Goal: Communication & Community: Answer question/provide support

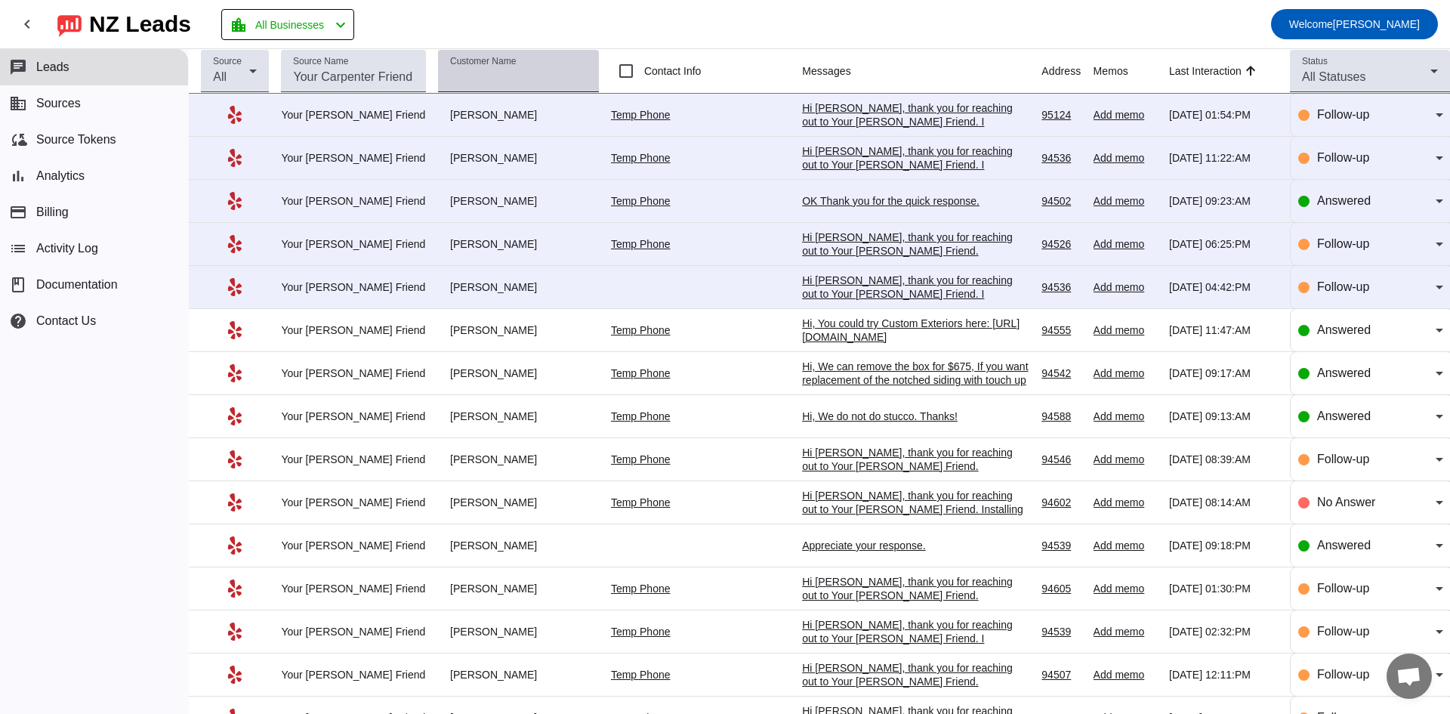
click at [563, 77] on input "Customer Name" at bounding box center [518, 77] width 137 height 18
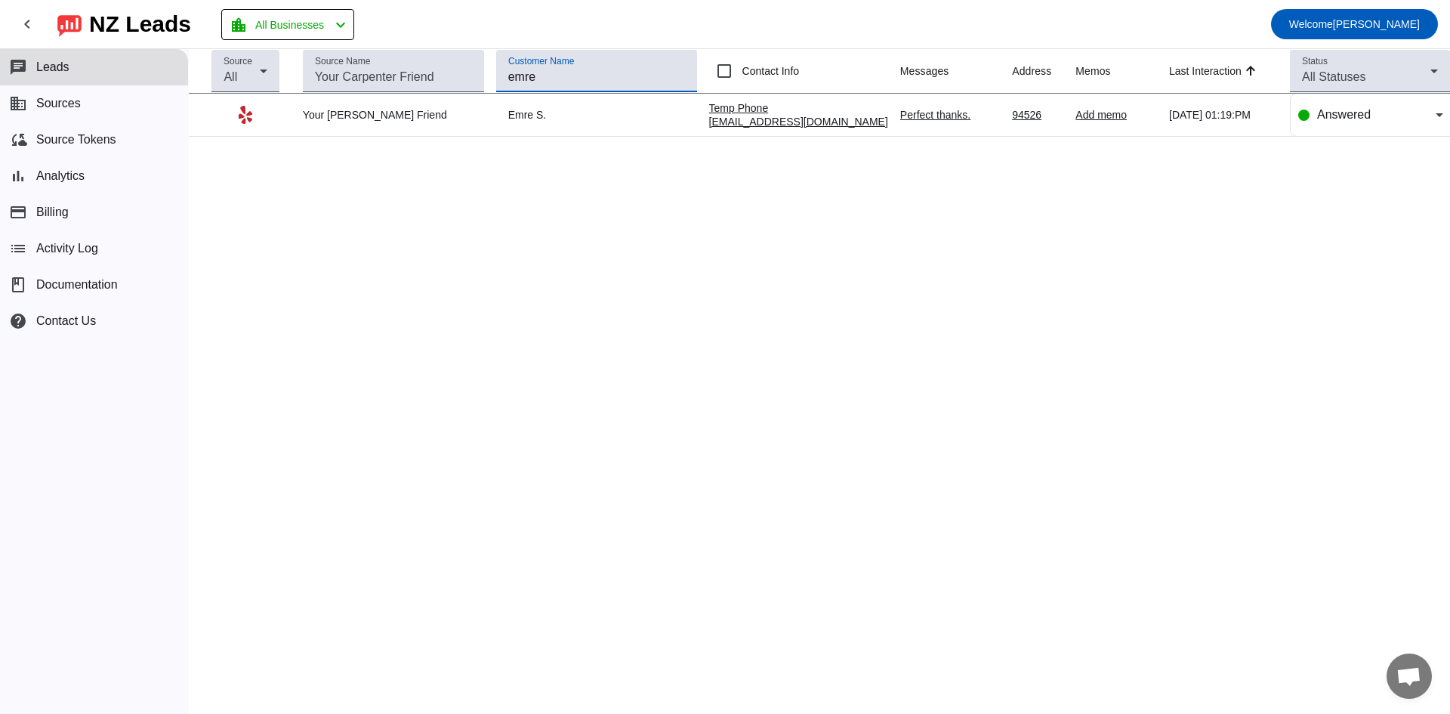
type input "emre"
click at [918, 119] on div "Perfect thanks." at bounding box center [950, 115] width 100 height 14
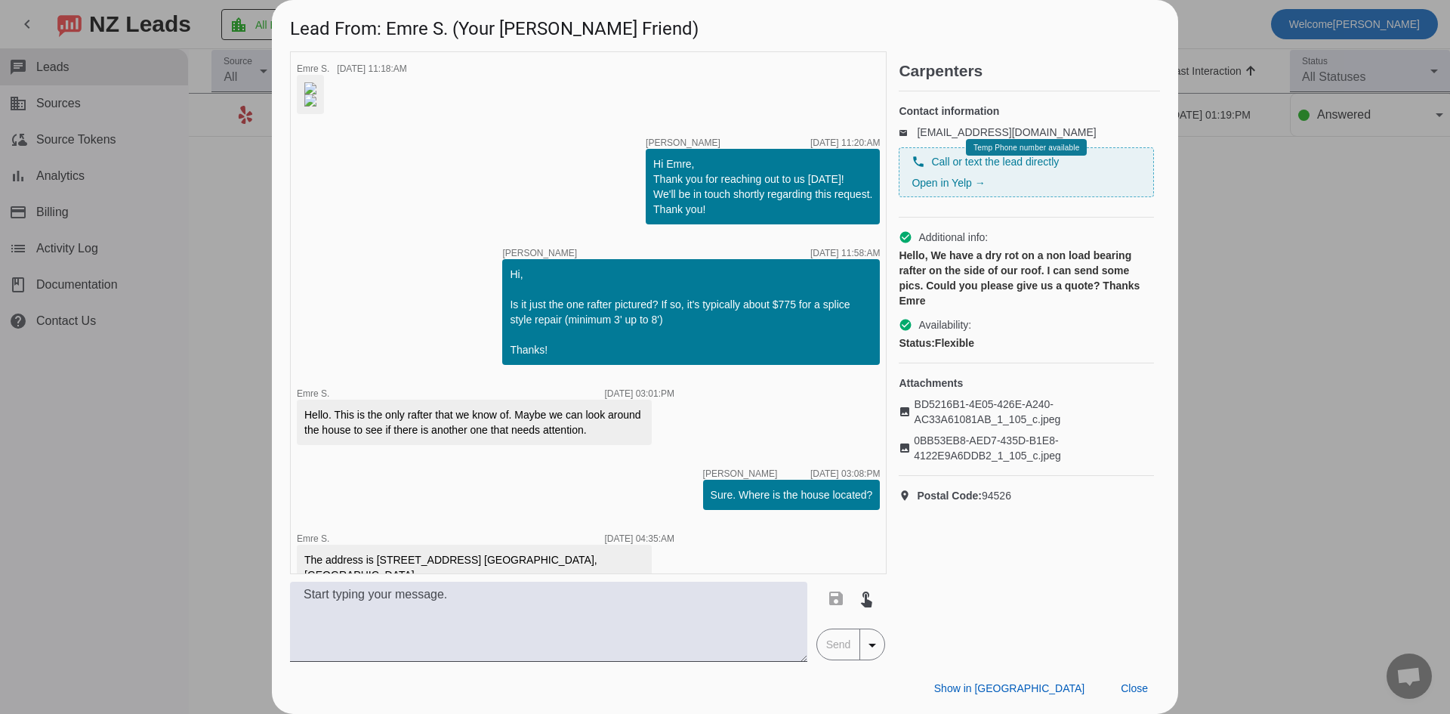
scroll to position [1969, 0]
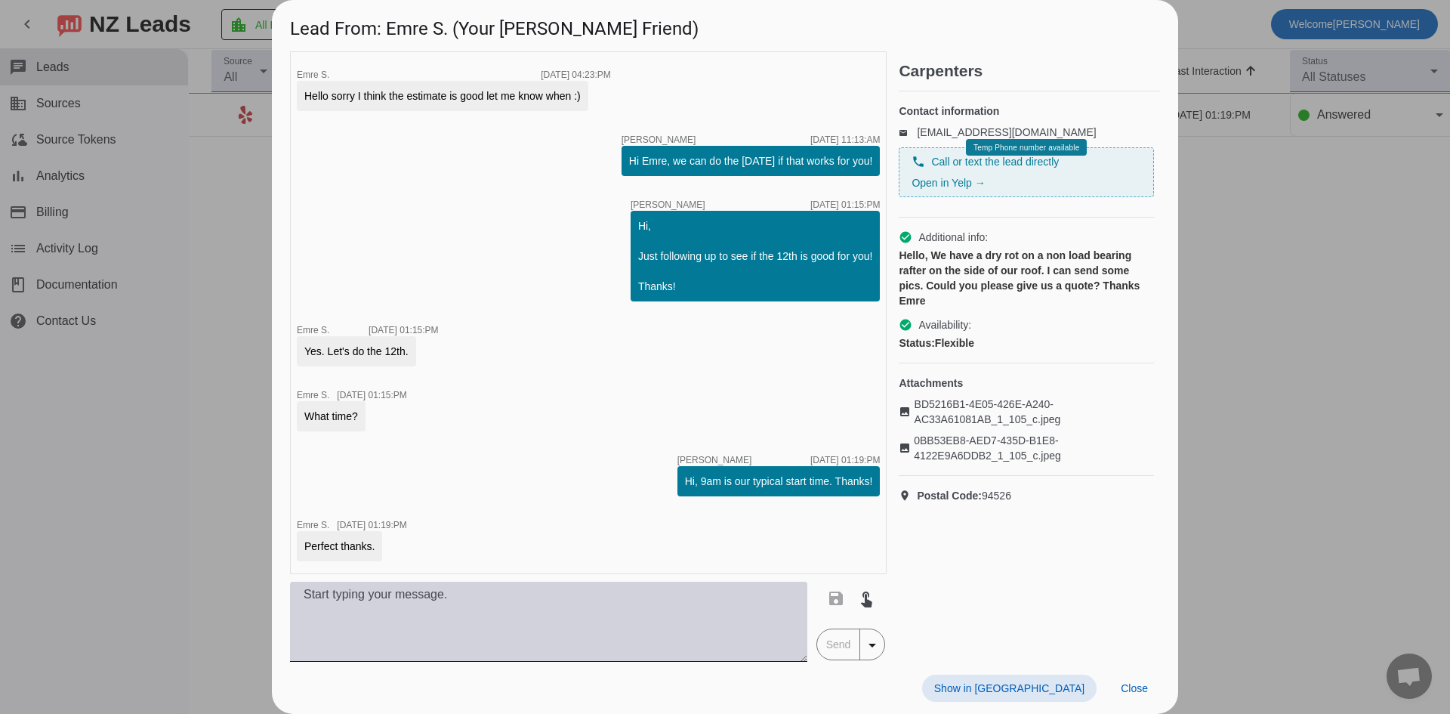
click at [464, 603] on textarea at bounding box center [548, 621] width 517 height 80
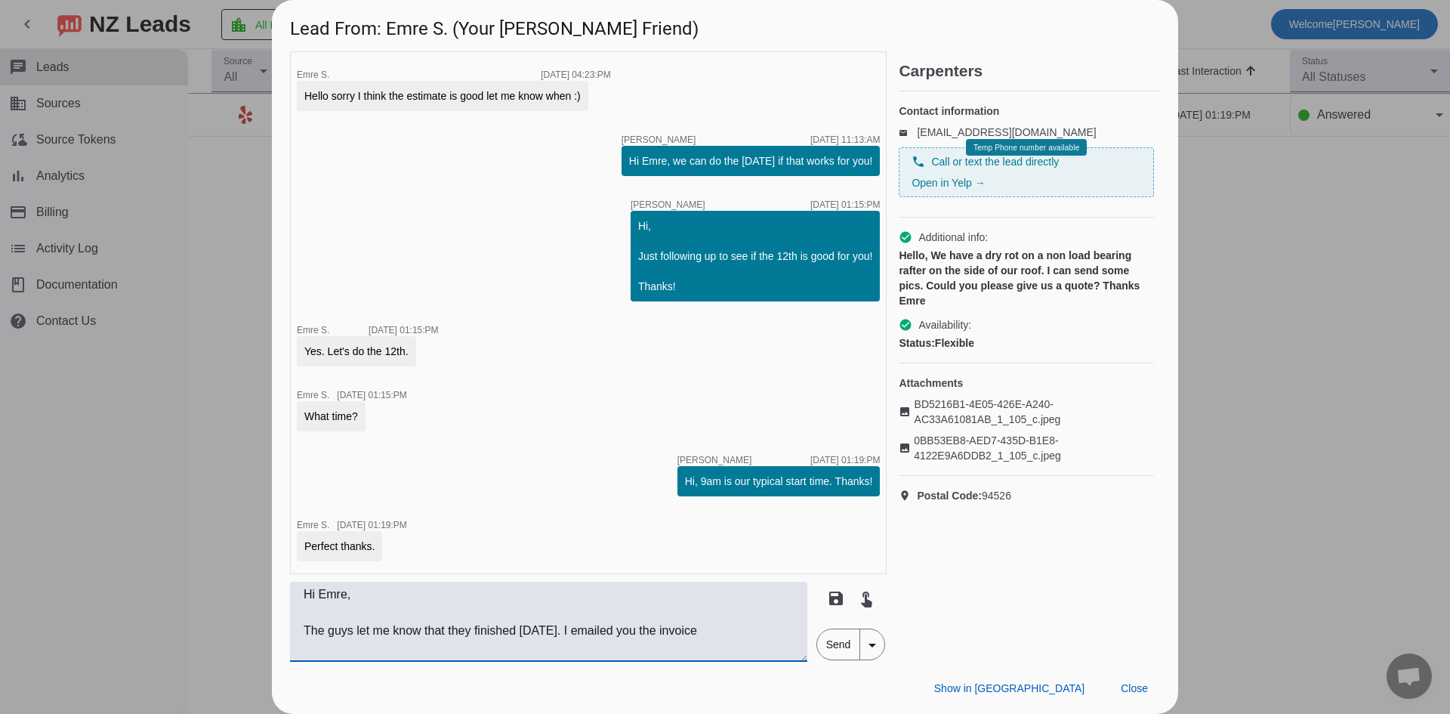
click at [571, 631] on textarea "Hi Emre, The guys let me know that they finished yesterday. I emailed you the i…" at bounding box center [548, 621] width 517 height 80
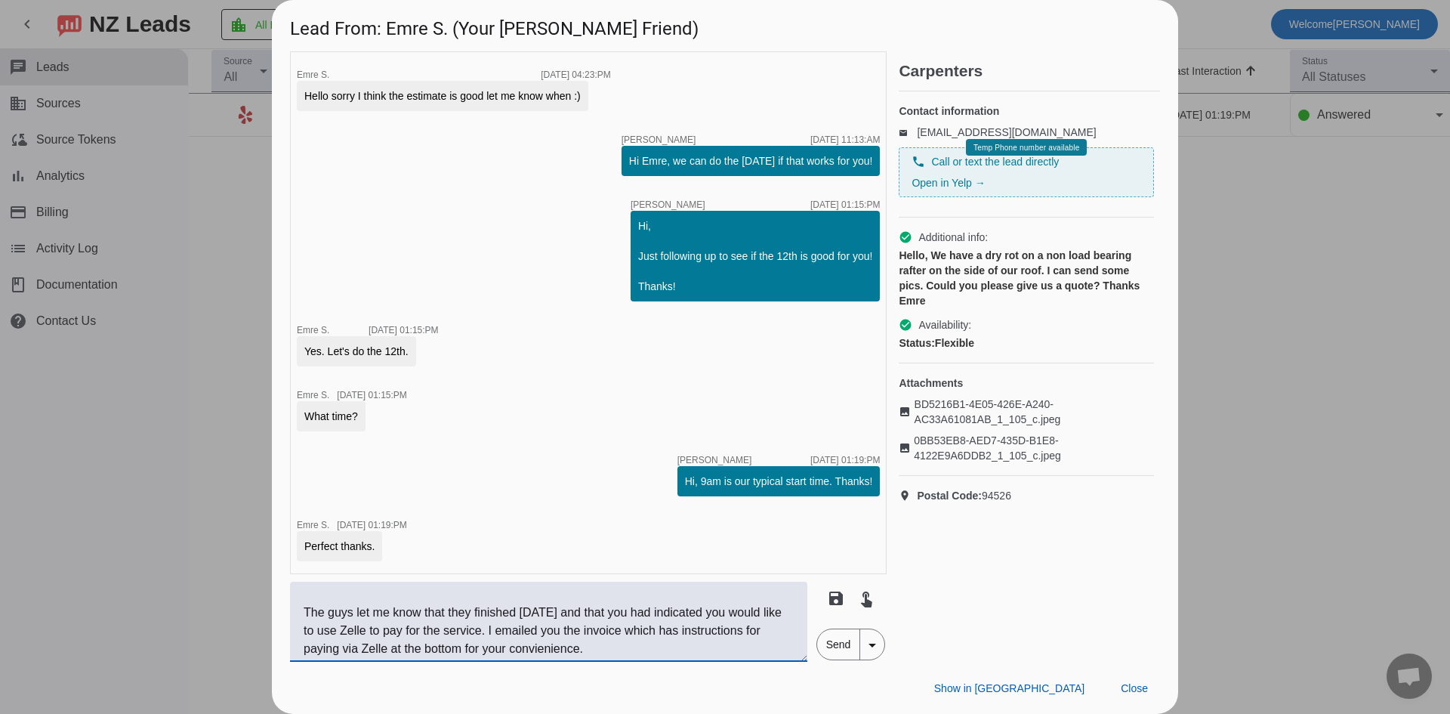
scroll to position [48, 0]
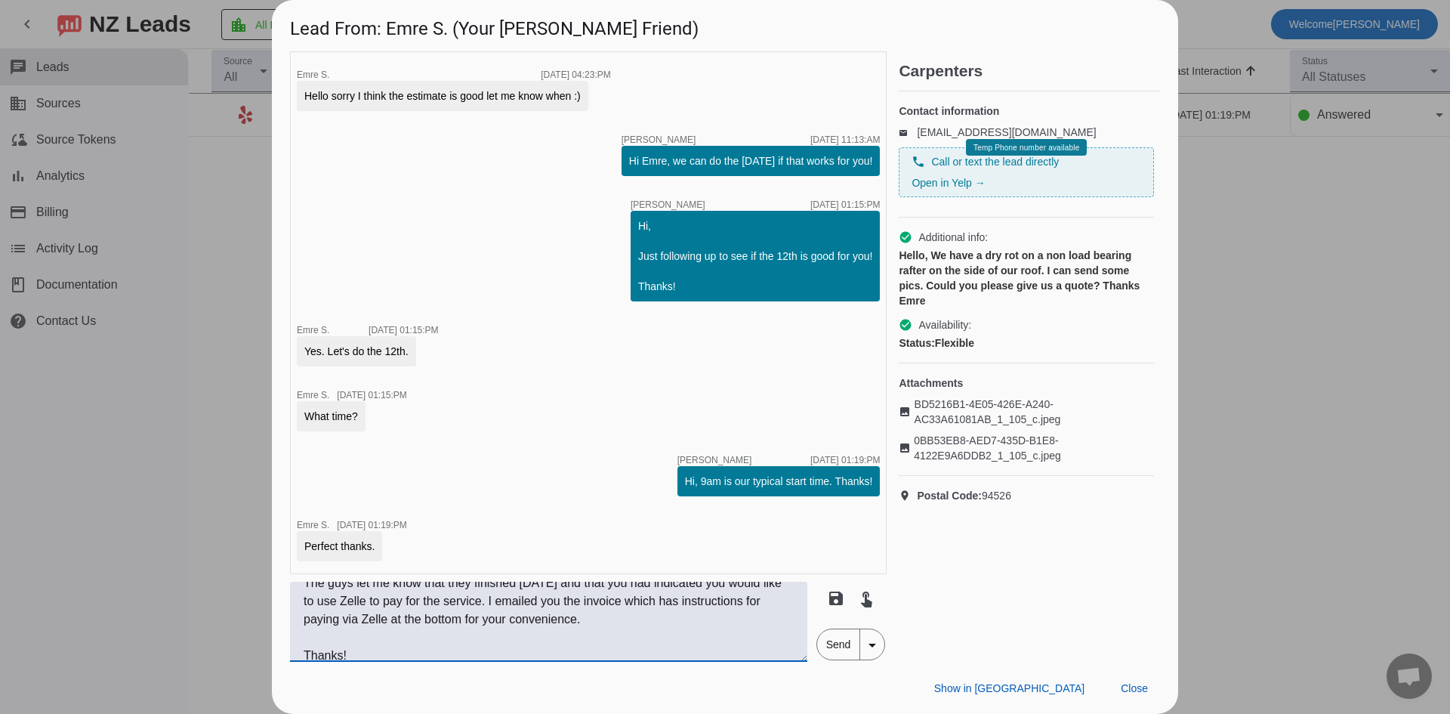
click at [562, 647] on textarea "Hi Emre, The guys let me know that they finished yesterday and that you had ind…" at bounding box center [548, 621] width 517 height 80
type textarea "Hi Emre, The guys let me know that they finished yesterday and that you had ind…"
click at [828, 649] on span "Send" at bounding box center [838, 644] width 43 height 30
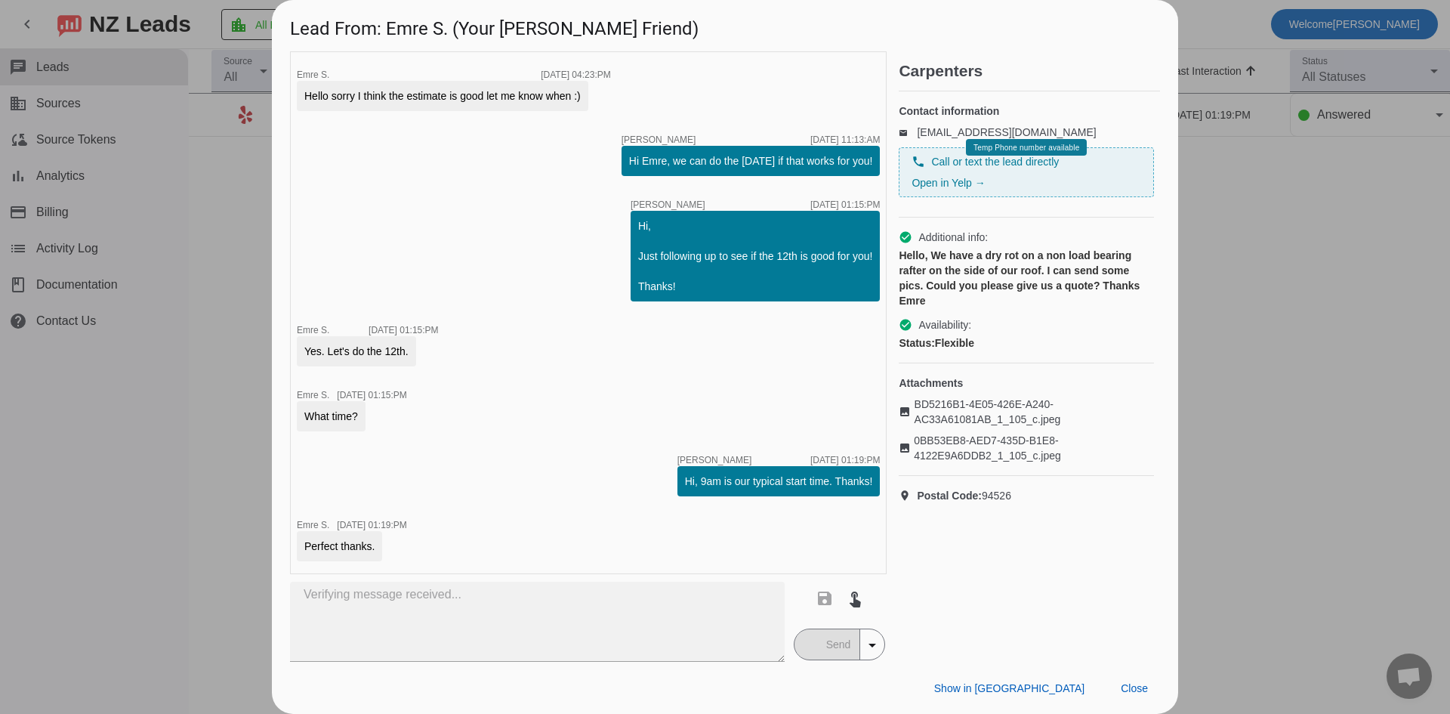
scroll to position [1969, 0]
drag, startPoint x: 128, startPoint y: 406, endPoint x: 216, endPoint y: 251, distance: 178.3
click at [128, 406] on div at bounding box center [725, 357] width 1450 height 714
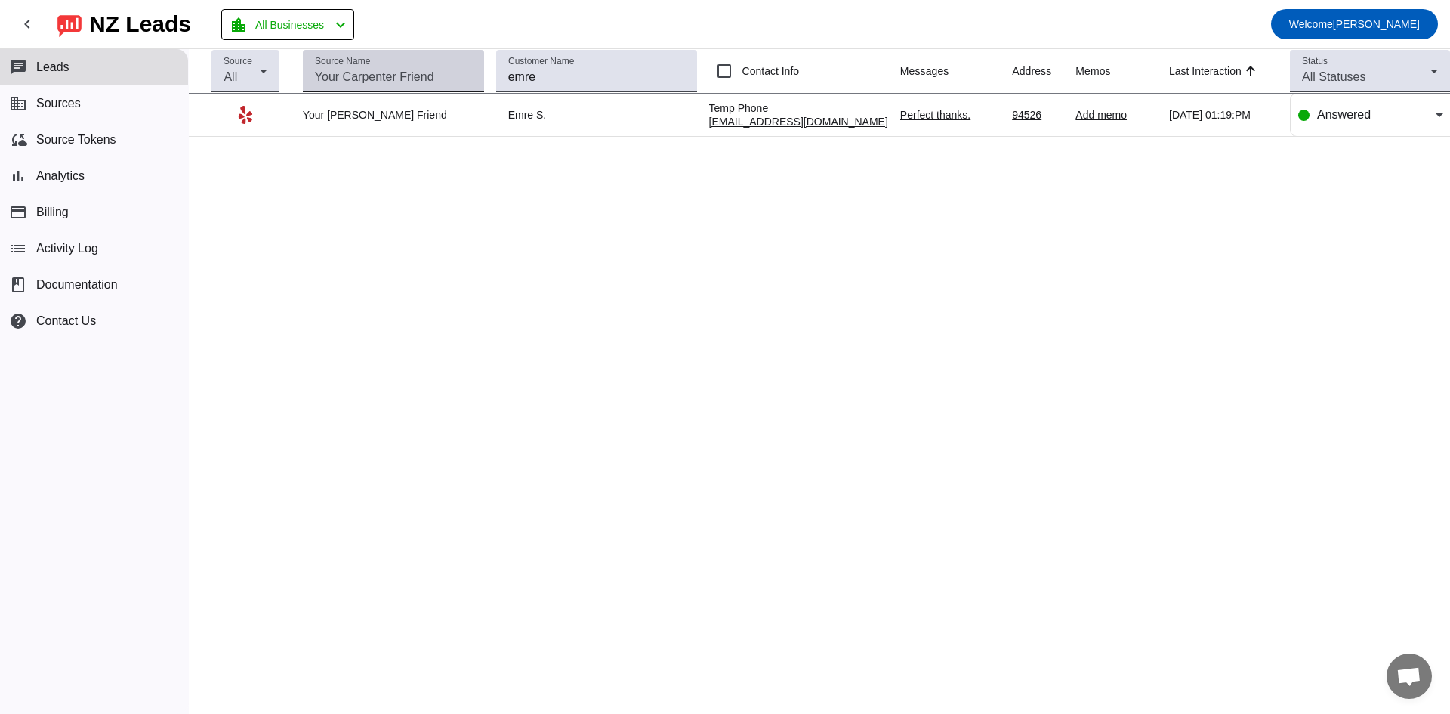
drag, startPoint x: 588, startPoint y: 85, endPoint x: 428, endPoint y: 83, distance: 160.1
click at [429, 82] on tr "Source All Source Name Customer Name emre Contact Info Messages Address Memos L…" at bounding box center [819, 71] width 1261 height 45
click at [717, 24] on mat-toolbar-row "chevron_left NZ Leads location_city All Businesses chevron_left Welcome Brendan…" at bounding box center [725, 24] width 1450 height 48
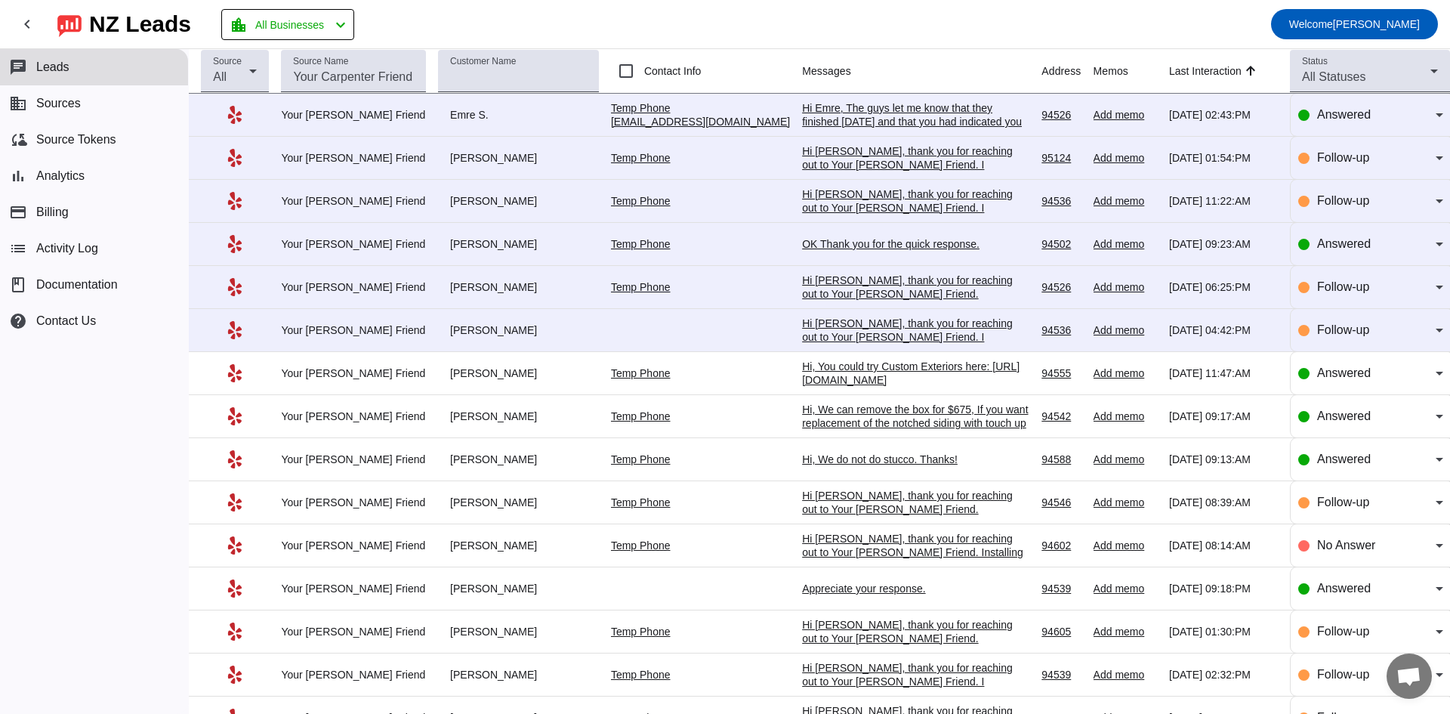
click at [930, 113] on div "Hi Emre, The guys let me know that they finished yesterday and that you had ind…" at bounding box center [915, 142] width 227 height 82
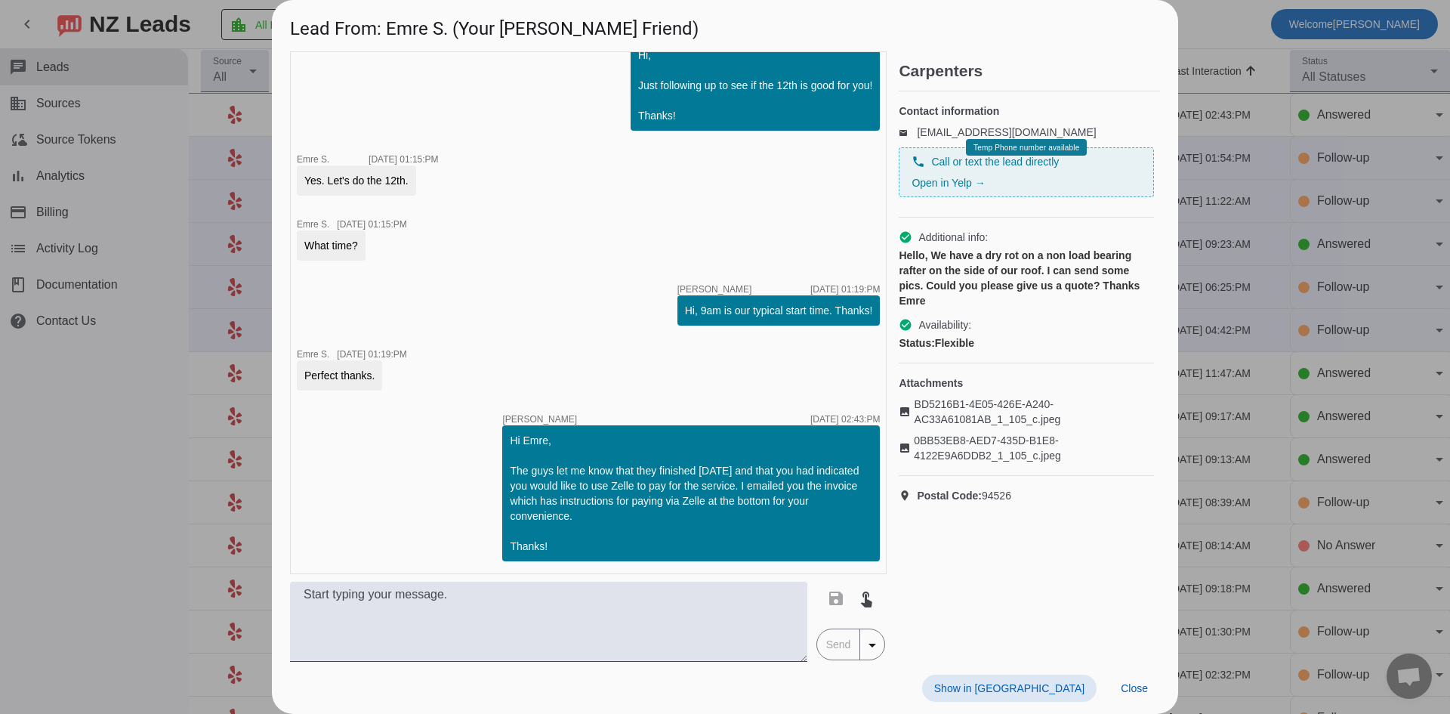
scroll to position [2140, 0]
click at [73, 427] on div at bounding box center [725, 357] width 1450 height 714
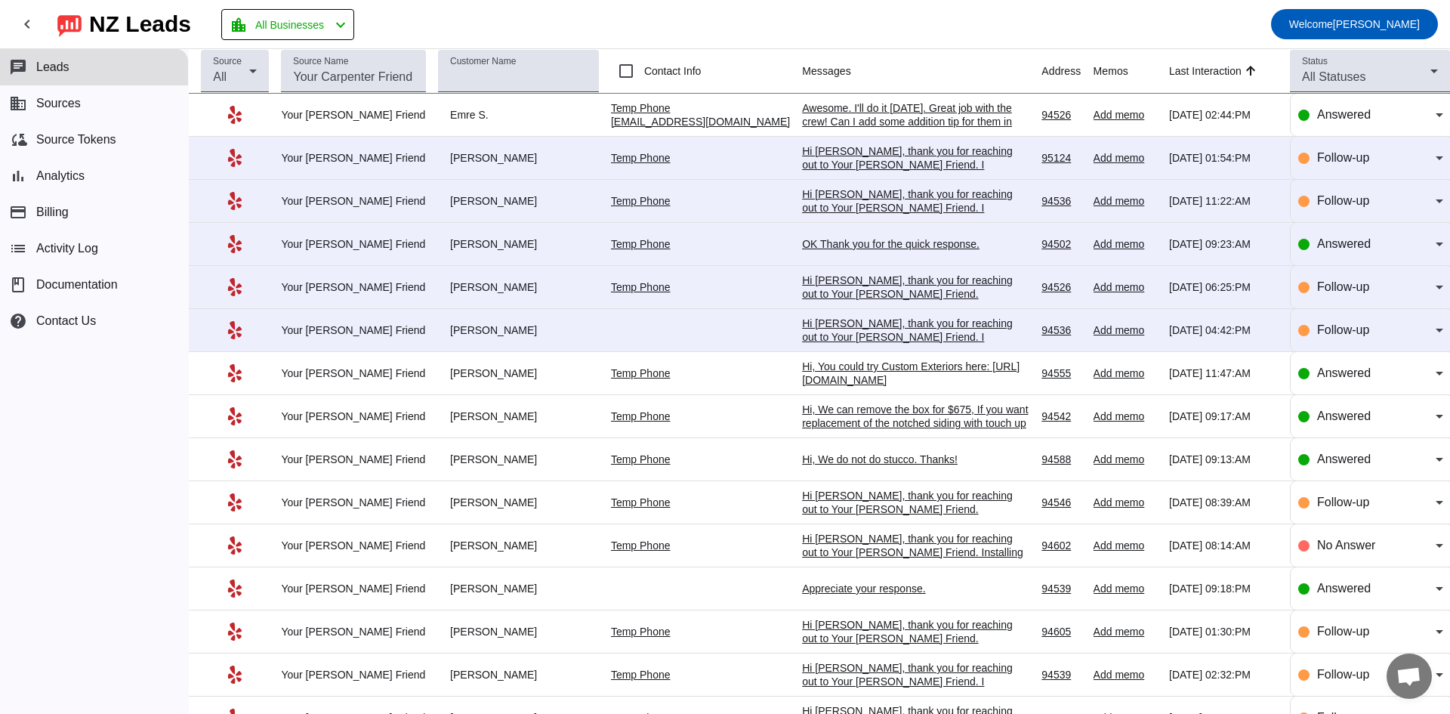
click at [885, 122] on div "Awesome. I'll do it today. Great job with the crew! Can I add some addition tip…" at bounding box center [915, 121] width 227 height 41
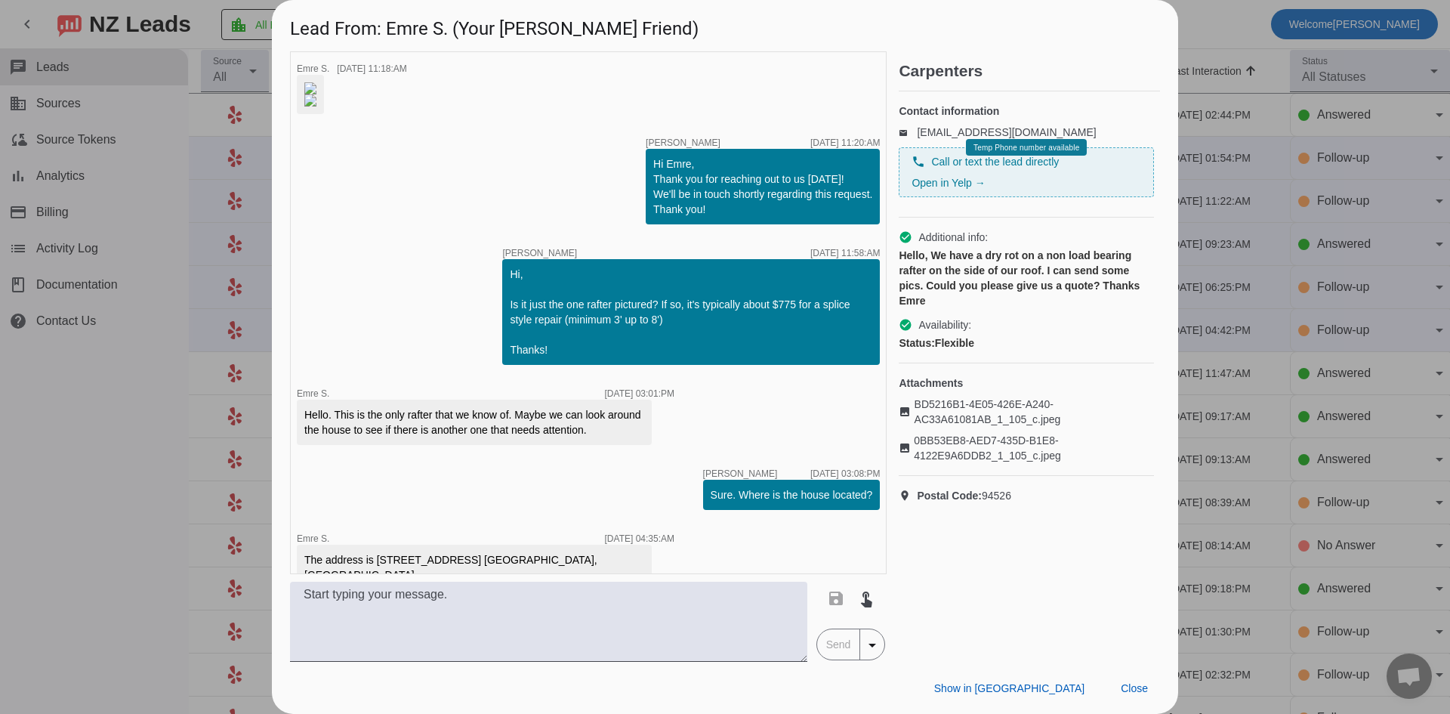
scroll to position [2220, 0]
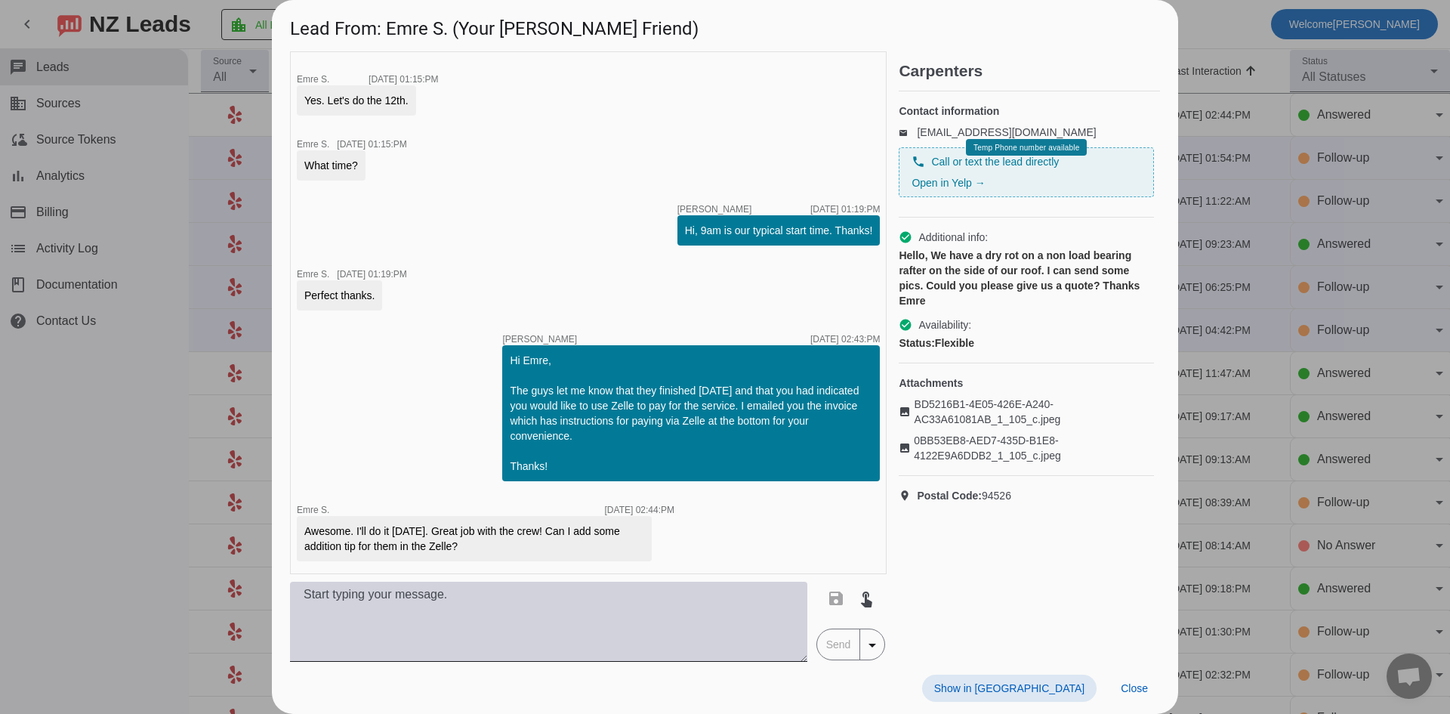
click at [447, 605] on textarea at bounding box center [548, 621] width 517 height 80
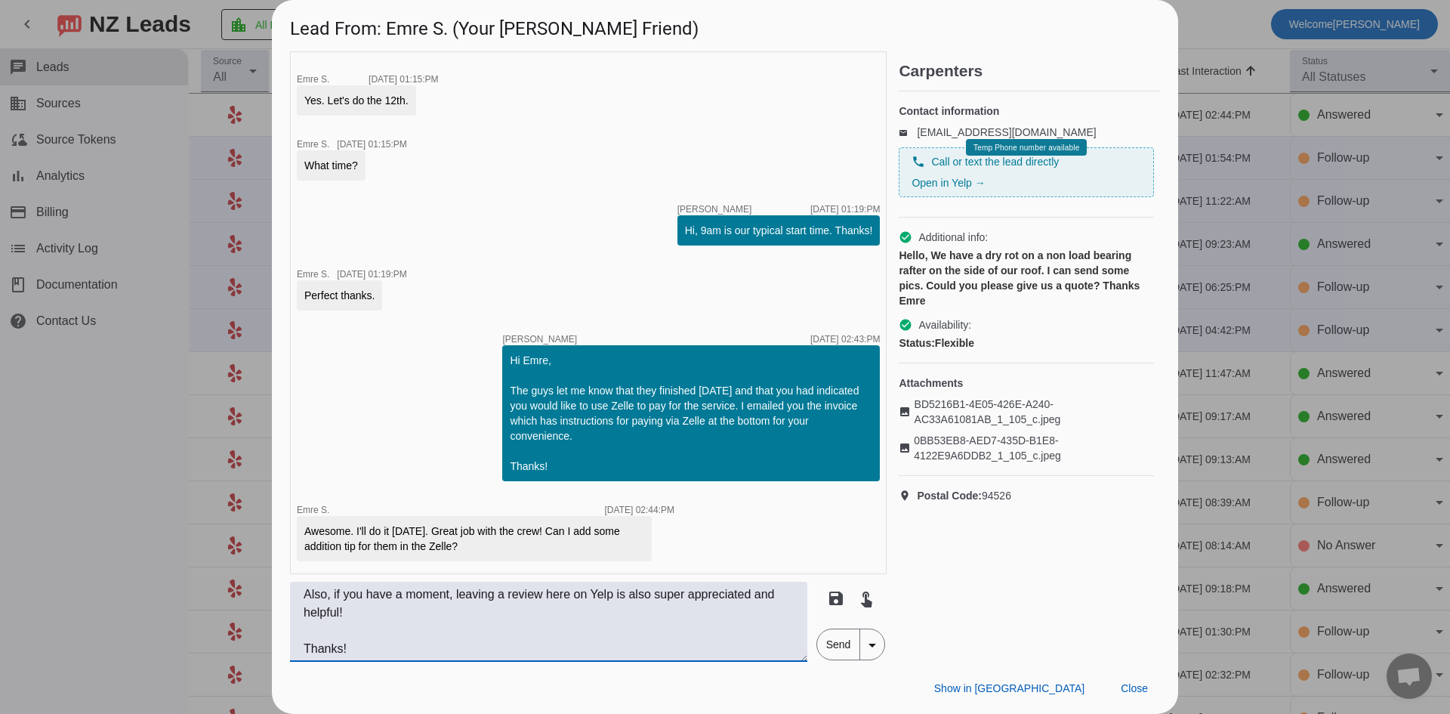
scroll to position [36, 0]
type textarea "That's super kind. If you'd like to do that, you're welcome to, I'll pass it al…"
click at [837, 641] on span "Send" at bounding box center [838, 644] width 43 height 30
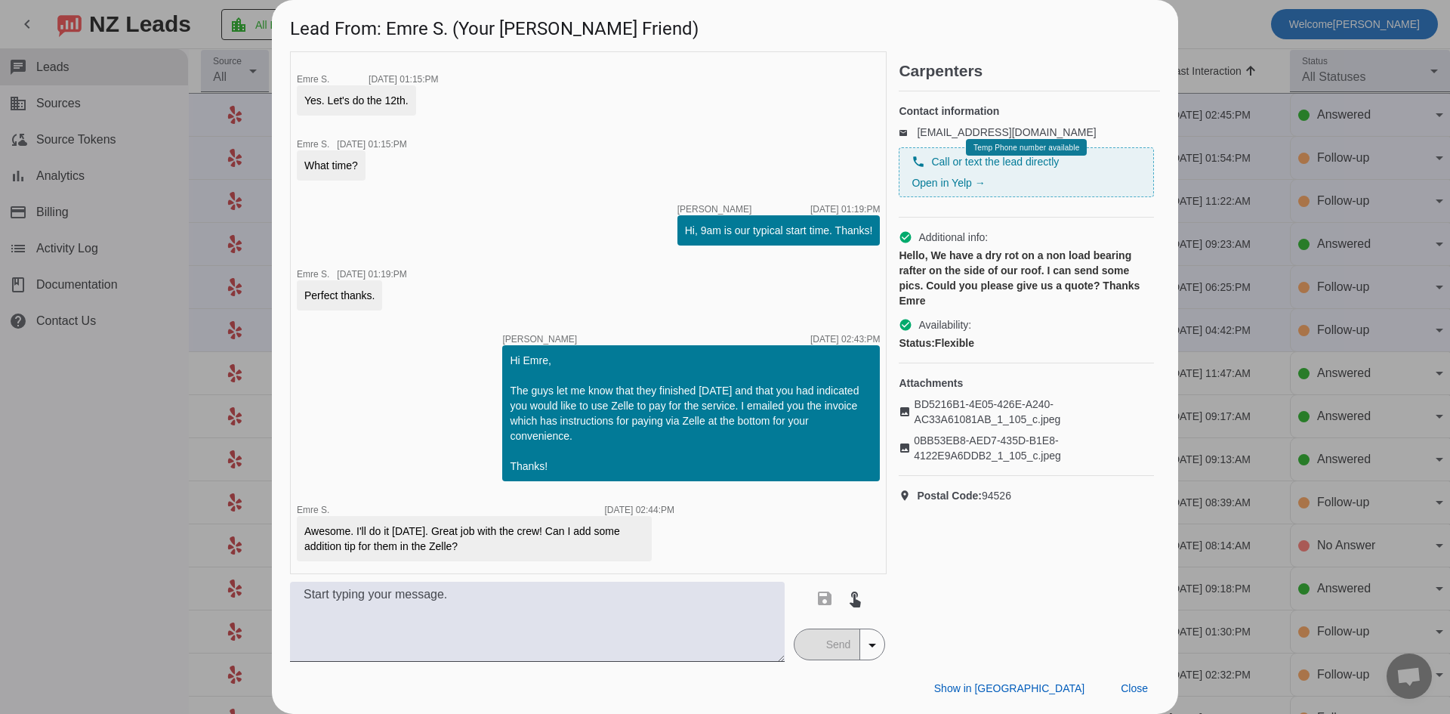
scroll to position [2376, 0]
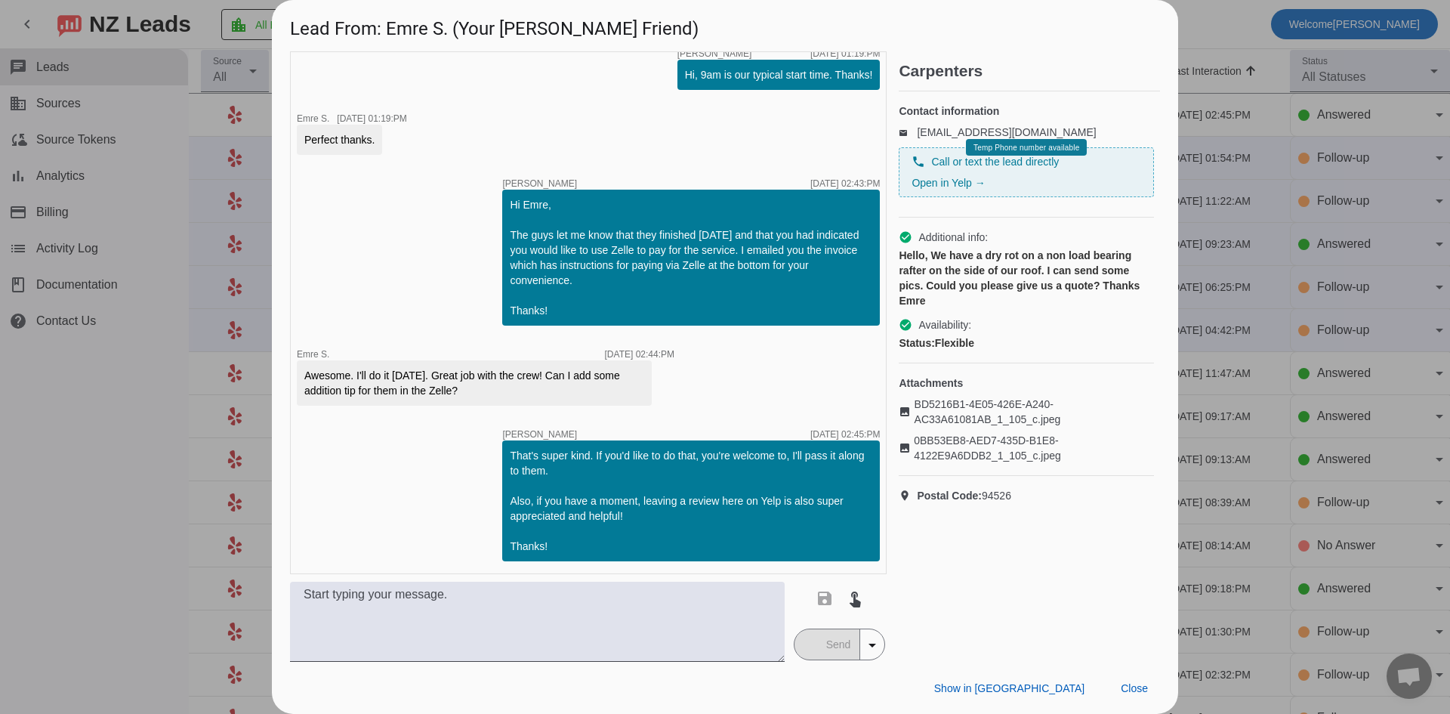
drag, startPoint x: 63, startPoint y: 457, endPoint x: 142, endPoint y: 418, distance: 87.5
click at [63, 456] on div at bounding box center [725, 357] width 1450 height 714
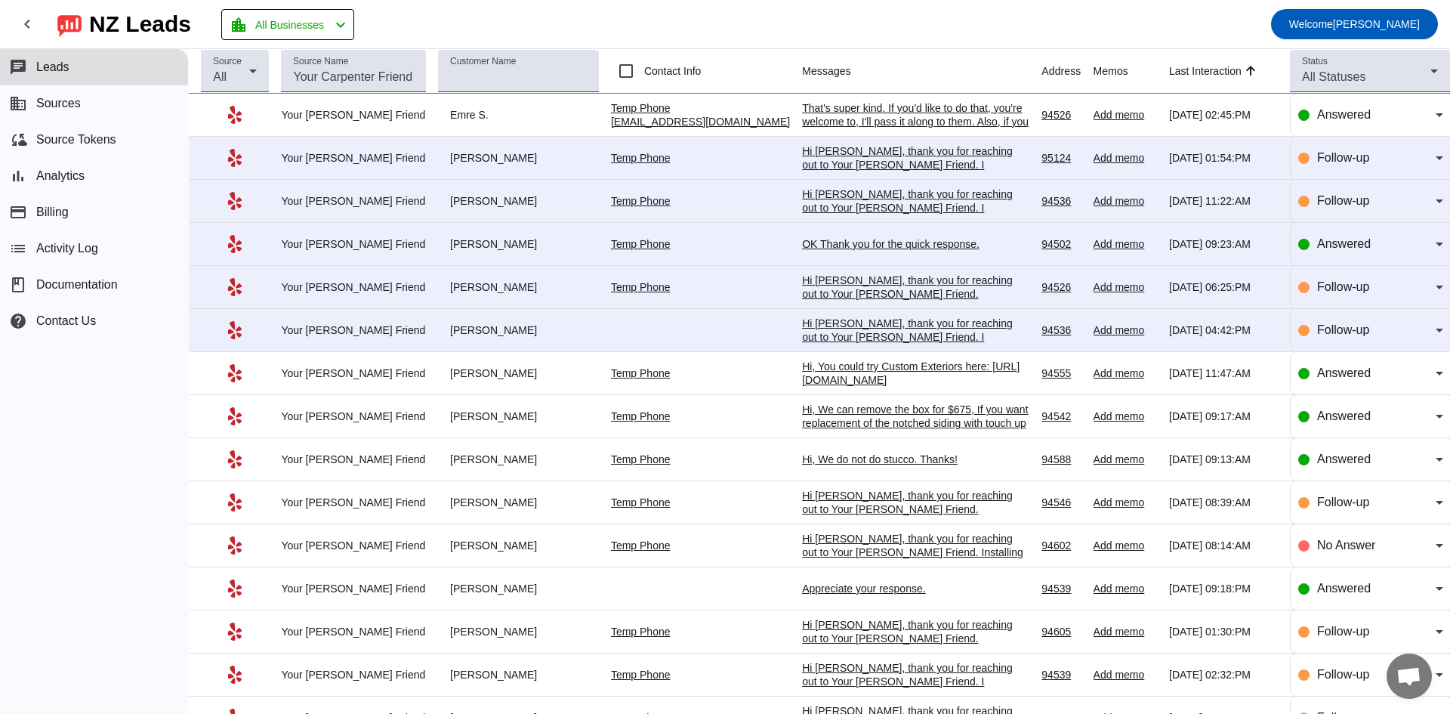
click at [850, 168] on div "Hi [PERSON_NAME], thank you for reaching out to Your [PERSON_NAME] Friend. I ap…" at bounding box center [915, 178] width 227 height 68
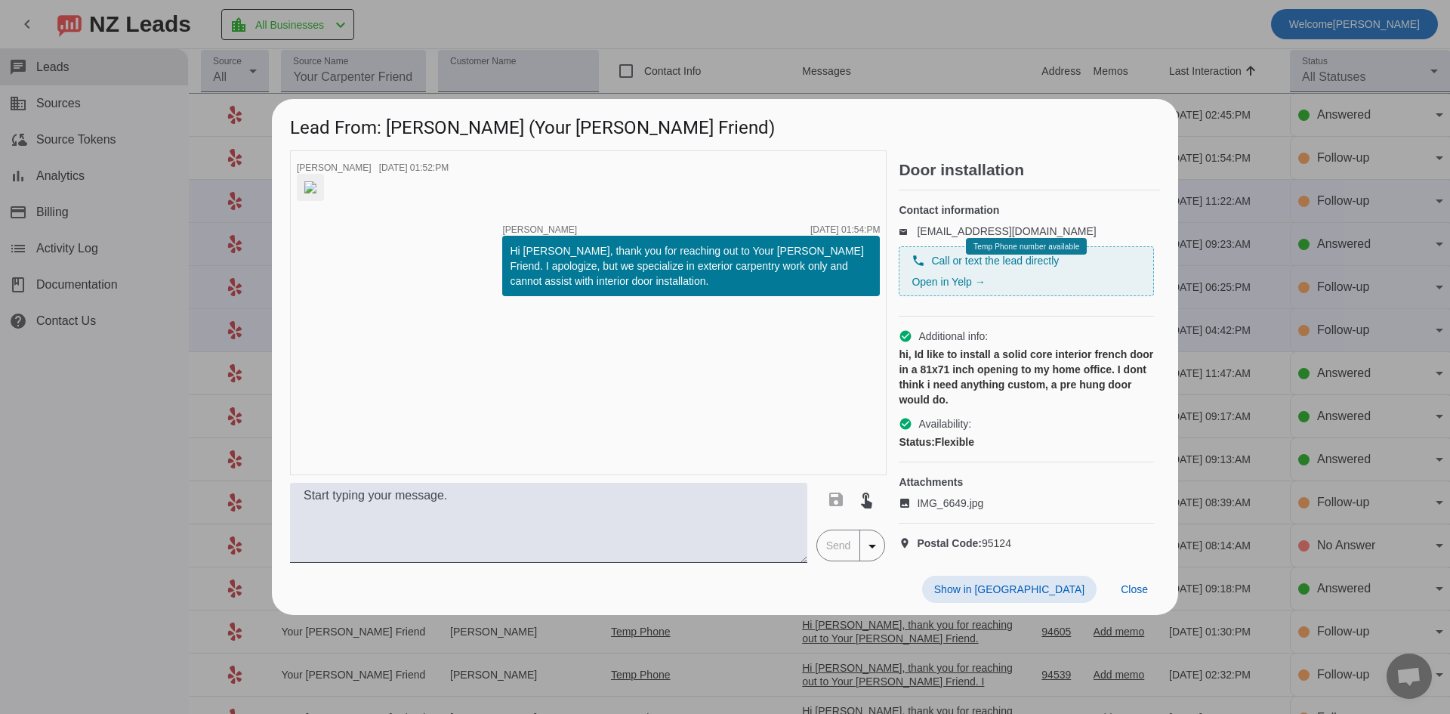
drag, startPoint x: 127, startPoint y: 449, endPoint x: 136, endPoint y: 447, distance: 9.3
click at [125, 452] on div at bounding box center [725, 357] width 1450 height 714
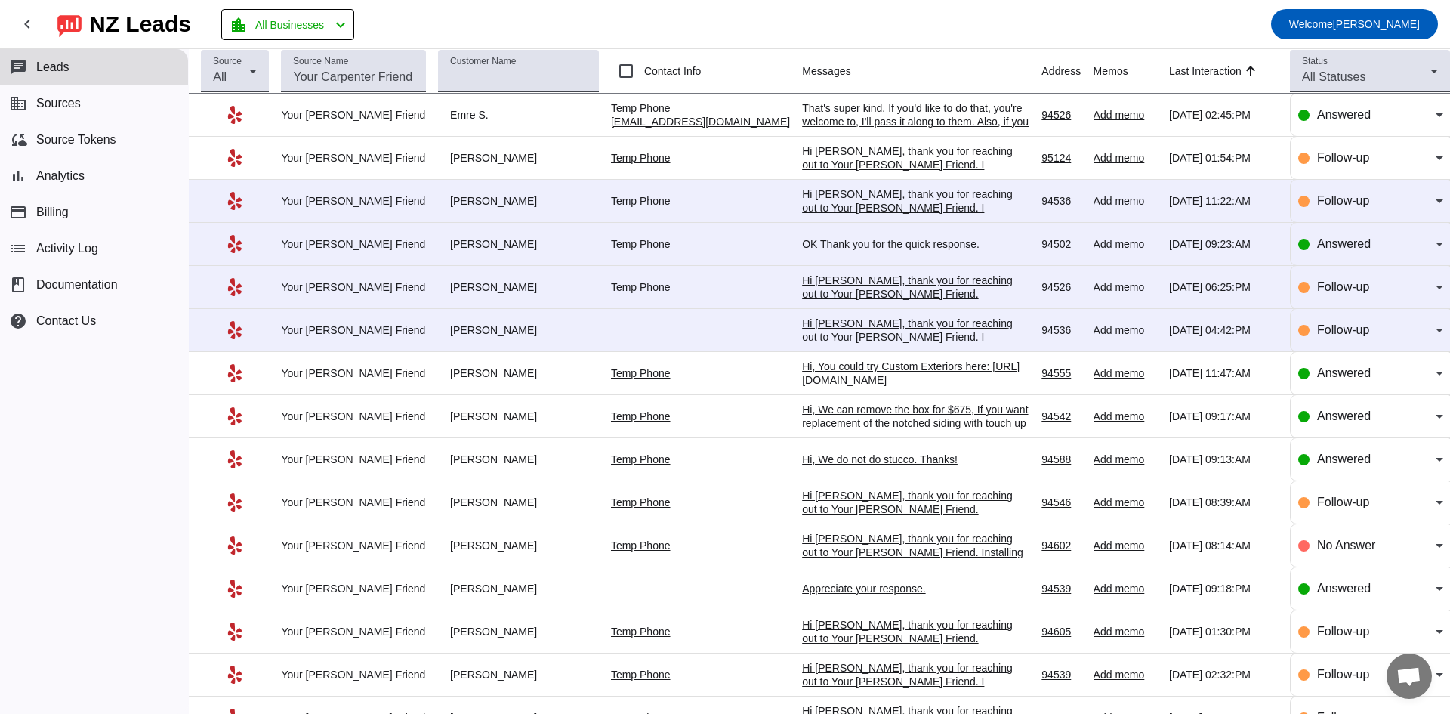
click at [857, 201] on div "Hi [PERSON_NAME], thank you for reaching out to Your [PERSON_NAME] Friend. I ap…" at bounding box center [915, 228] width 227 height 82
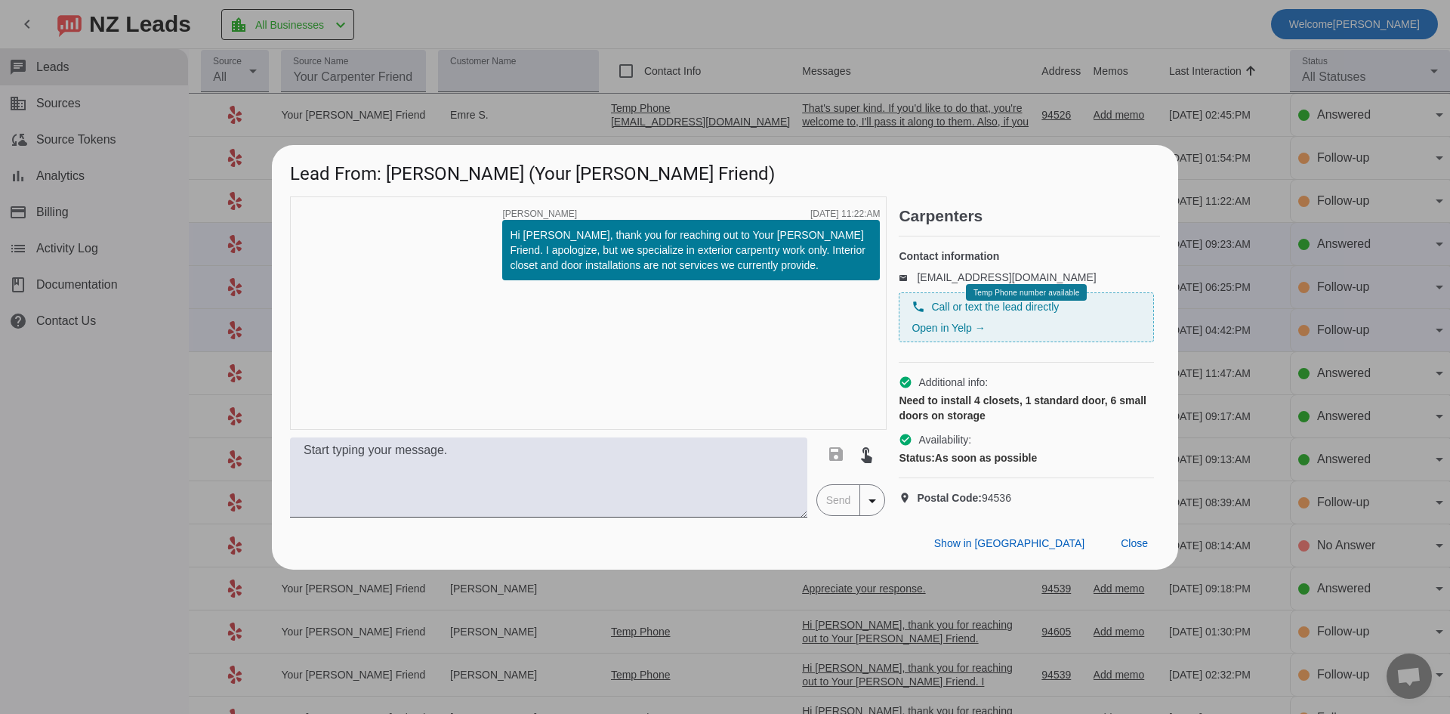
drag, startPoint x: 153, startPoint y: 424, endPoint x: 280, endPoint y: 381, distance: 134.2
click at [154, 425] on div at bounding box center [725, 357] width 1450 height 714
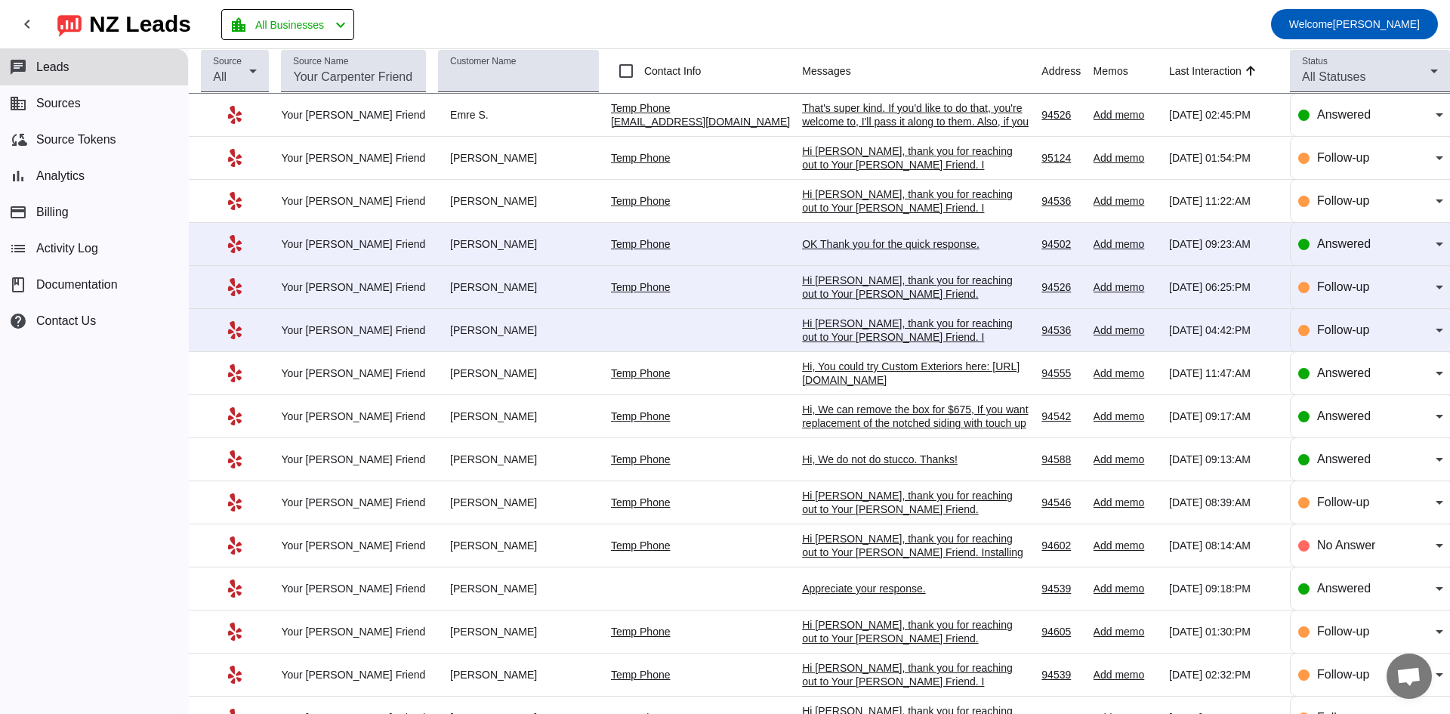
click at [855, 243] on div "OK Thank you for the quick response." at bounding box center [915, 244] width 227 height 14
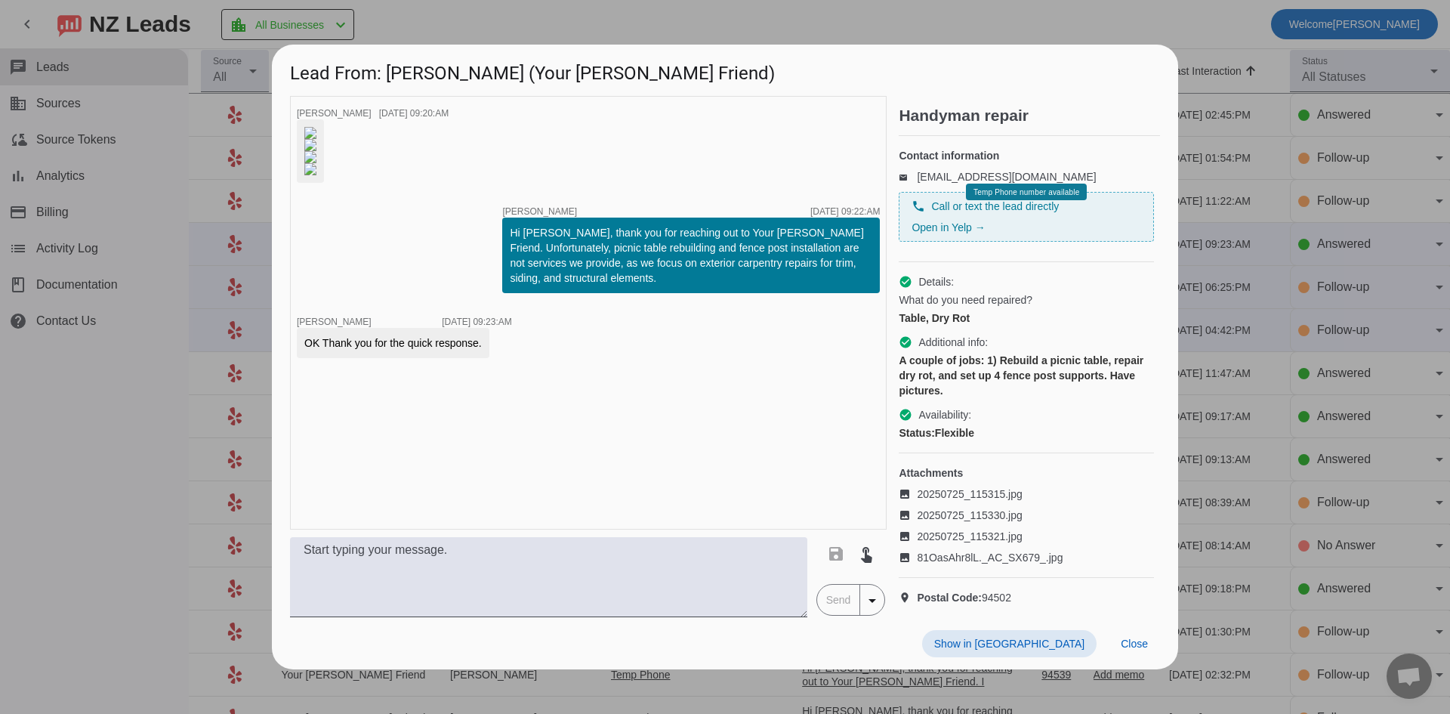
scroll to position [54, 0]
click at [128, 455] on div at bounding box center [725, 357] width 1450 height 714
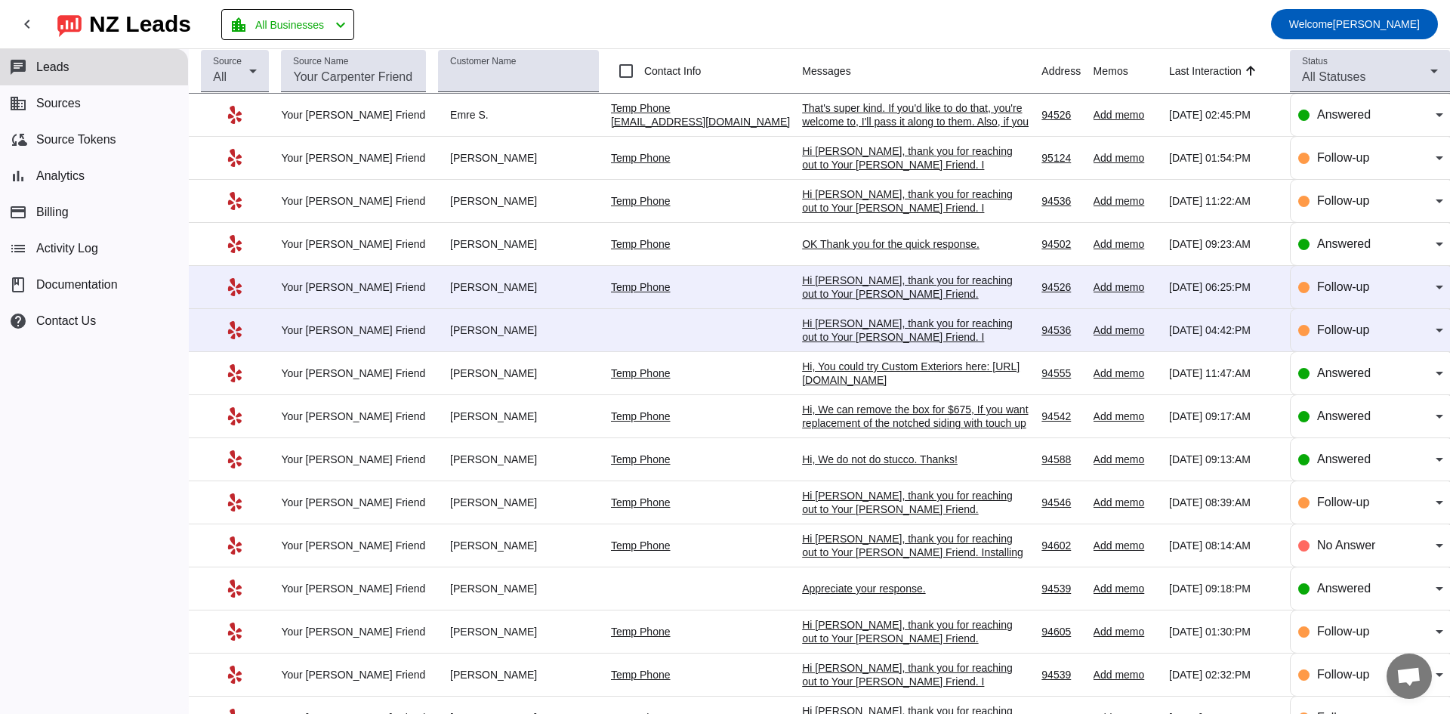
click at [874, 283] on div "Hi [PERSON_NAME], thank you for reaching out to Your [PERSON_NAME] Friend. Unfo…" at bounding box center [915, 314] width 227 height 82
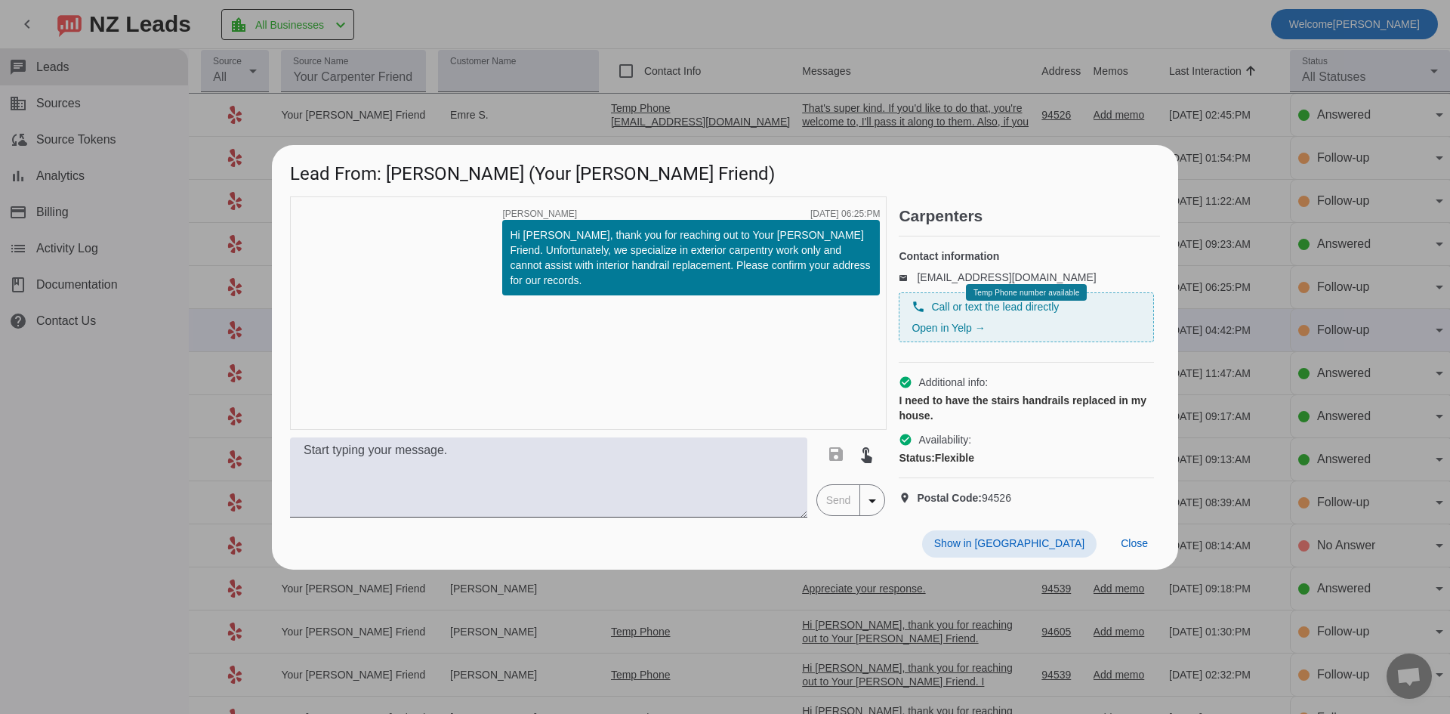
click at [54, 441] on div at bounding box center [725, 357] width 1450 height 714
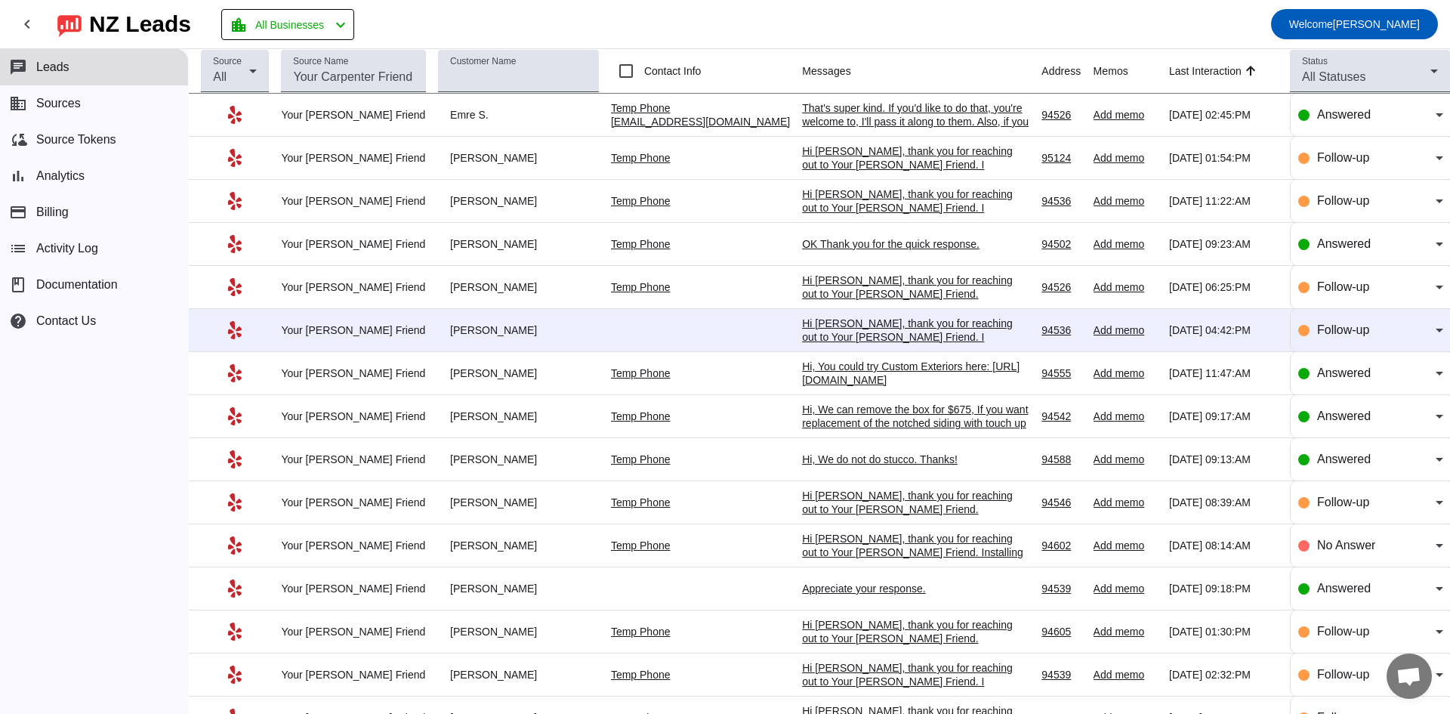
click at [875, 333] on div "Hi [PERSON_NAME], thank you for reaching out to Your [PERSON_NAME] Friend. I ap…" at bounding box center [915, 350] width 227 height 68
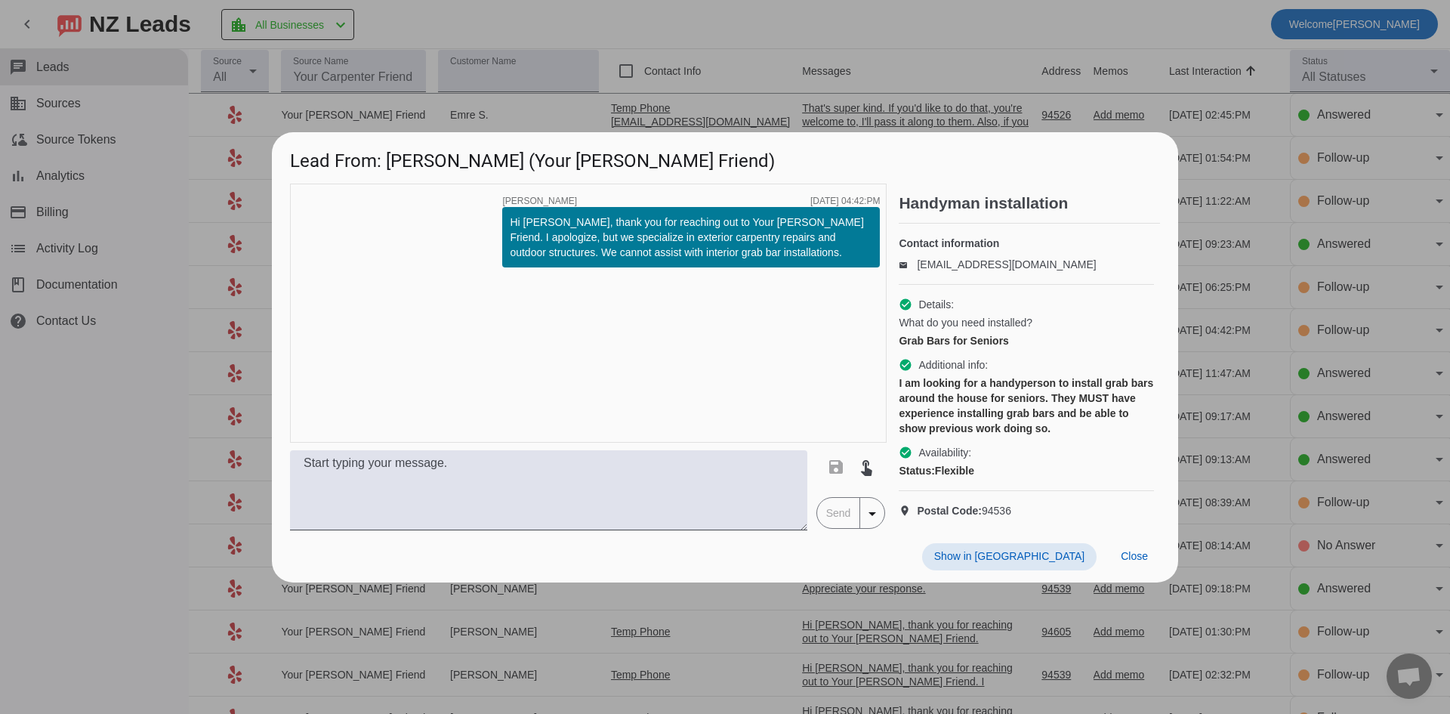
drag, startPoint x: 116, startPoint y: 379, endPoint x: 237, endPoint y: 280, distance: 156.7
click at [115, 378] on div at bounding box center [725, 357] width 1450 height 714
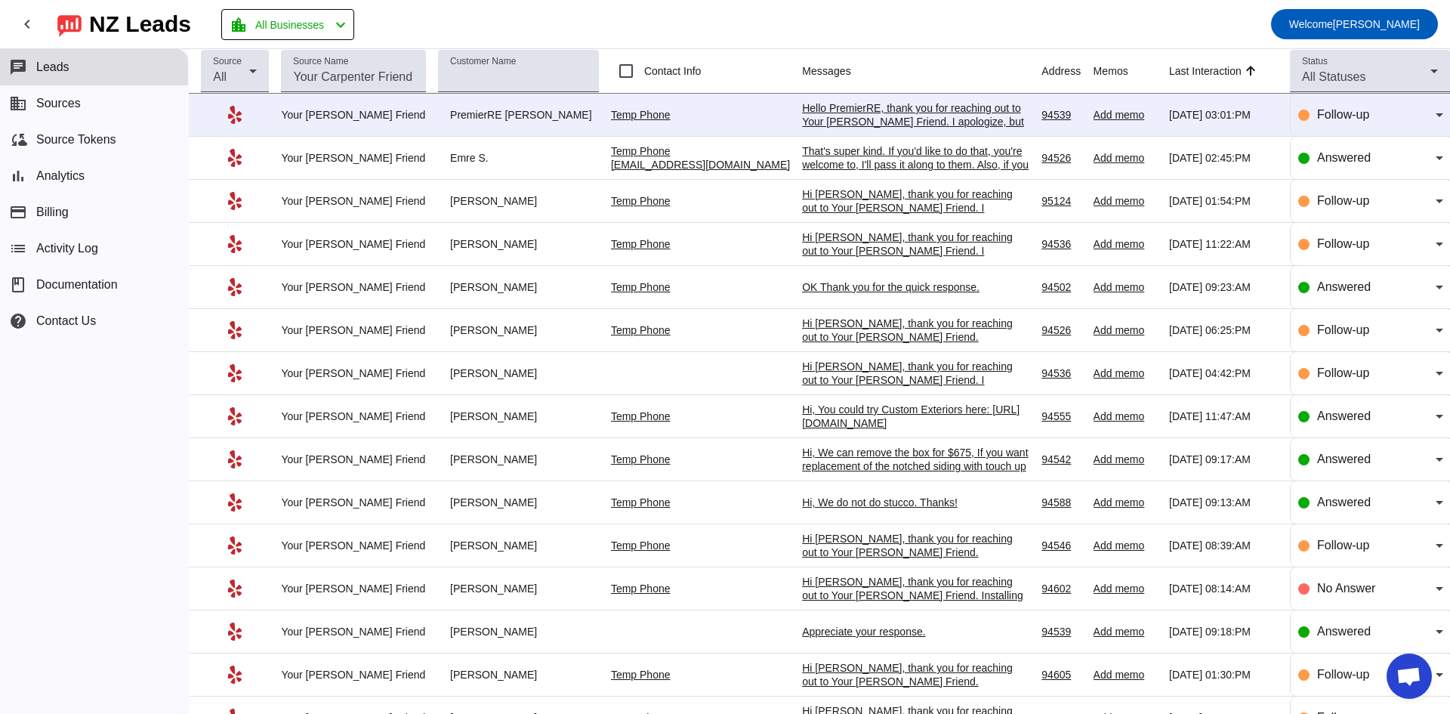
click at [864, 106] on div "Hello PremierRE, thank you for reaching out to Your [PERSON_NAME] Friend. I apo…" at bounding box center [915, 135] width 227 height 68
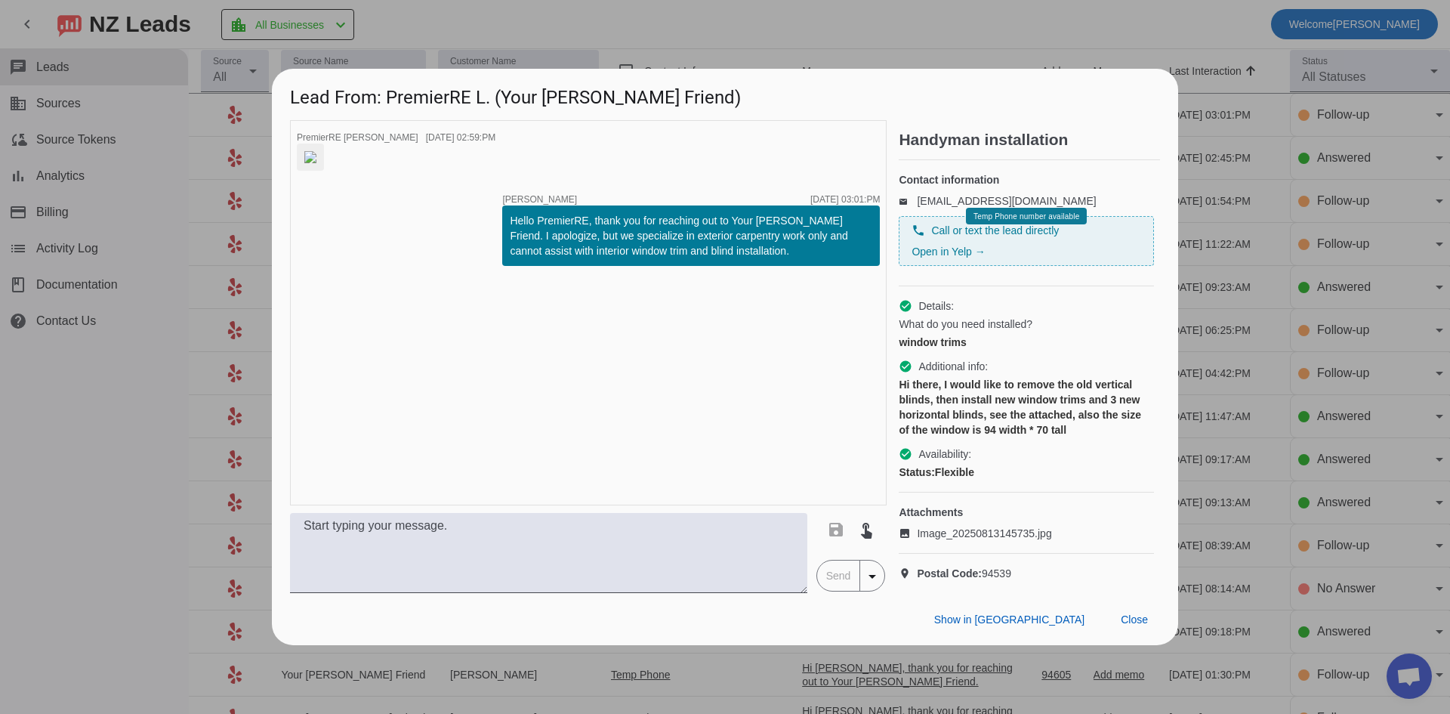
click at [129, 417] on div at bounding box center [725, 357] width 1450 height 714
